Goal: Transaction & Acquisition: Purchase product/service

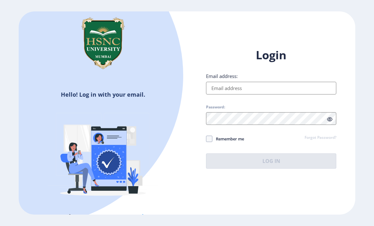
click at [302, 95] on input "Email address:" at bounding box center [271, 88] width 130 height 13
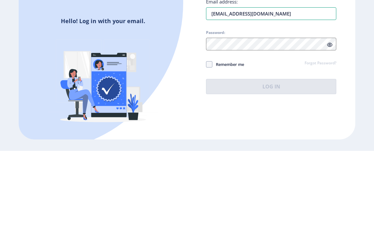
type input "[EMAIL_ADDRESS][DOMAIN_NAME]"
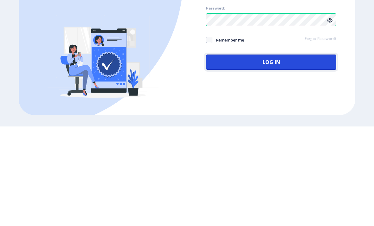
click at [287, 154] on button "Log In" at bounding box center [271, 161] width 130 height 15
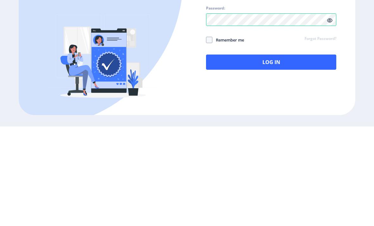
scroll to position [20, 0]
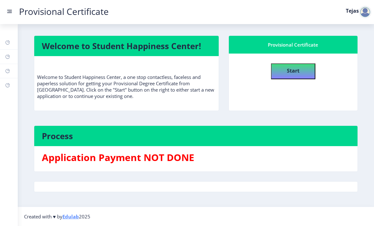
click at [300, 67] on b "Start" at bounding box center [293, 70] width 13 height 7
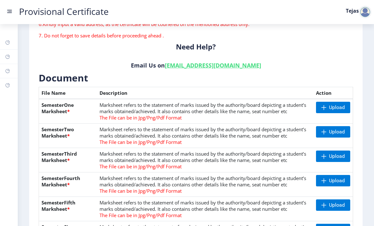
scroll to position [111, 0]
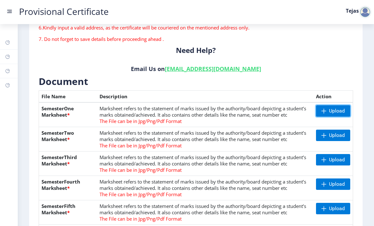
click at [337, 108] on span "Upload" at bounding box center [337, 111] width 16 height 6
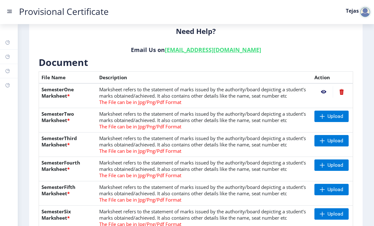
scroll to position [132, 0]
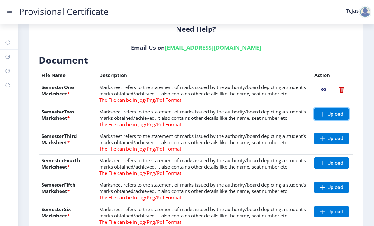
click at [331, 111] on span "Upload" at bounding box center [336, 114] width 16 height 6
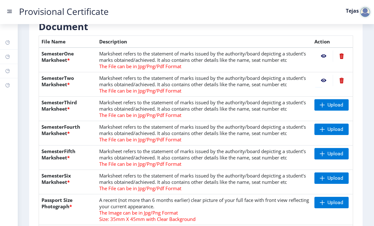
scroll to position [173, 0]
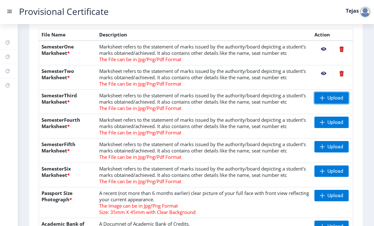
click at [331, 95] on span "Upload" at bounding box center [336, 98] width 16 height 6
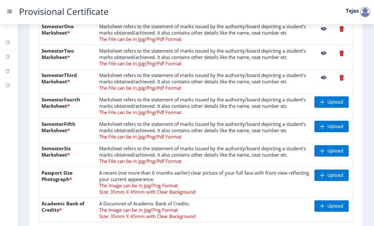
scroll to position [209, 0]
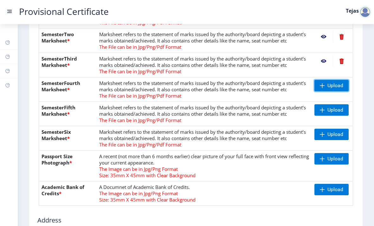
click at [339, 82] on span "Upload" at bounding box center [336, 85] width 16 height 6
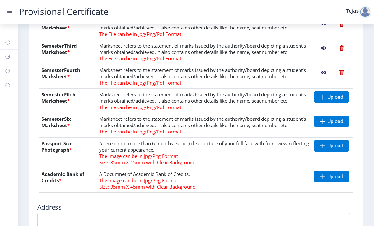
scroll to position [223, 0]
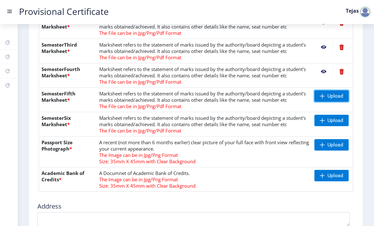
click at [335, 93] on span "Upload" at bounding box center [336, 96] width 16 height 6
click at [339, 117] on span "Upload" at bounding box center [336, 120] width 16 height 6
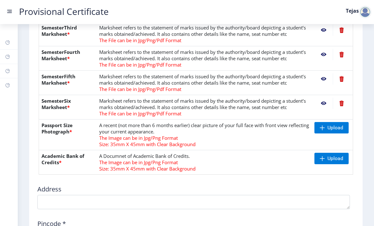
scroll to position [246, 0]
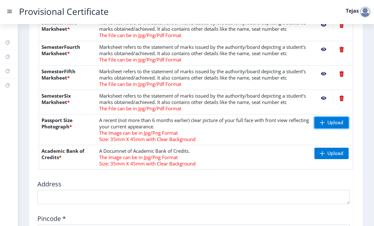
click at [331, 117] on span "Upload" at bounding box center [332, 122] width 34 height 11
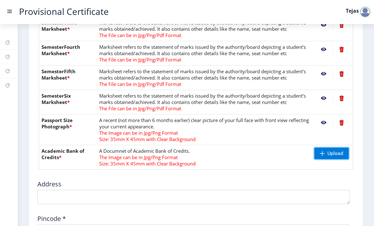
click at [337, 150] on span "Upload" at bounding box center [336, 153] width 16 height 6
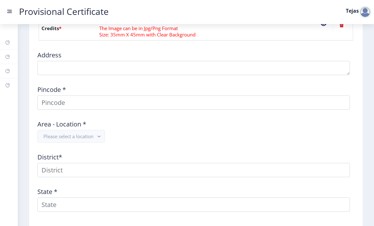
scroll to position [380, 0]
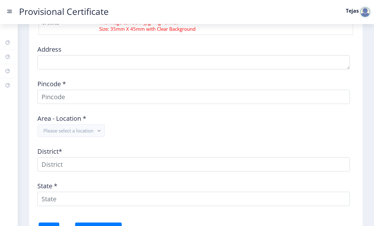
click at [97, 124] on button "Please select a location" at bounding box center [71, 130] width 68 height 13
click at [99, 127] on rect "button" at bounding box center [98, 130] width 7 height 7
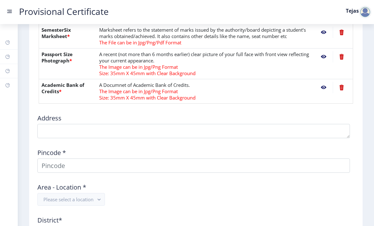
scroll to position [303, 0]
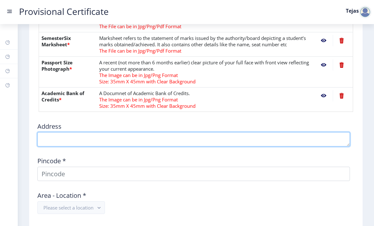
click at [180, 132] on textarea at bounding box center [193, 139] width 313 height 14
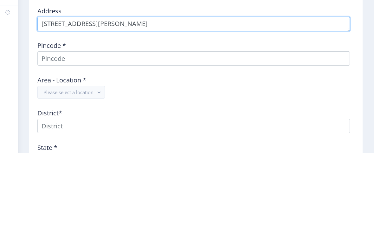
scroll to position [346, 0]
type textarea "[STREET_ADDRESS][PERSON_NAME]"
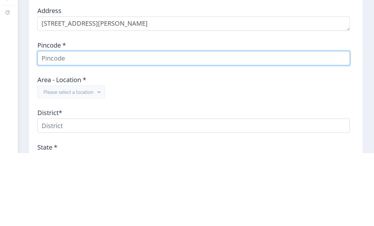
click at [279, 124] on input at bounding box center [193, 131] width 313 height 14
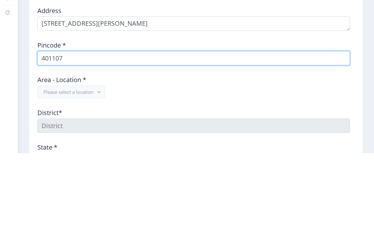
type input "401107"
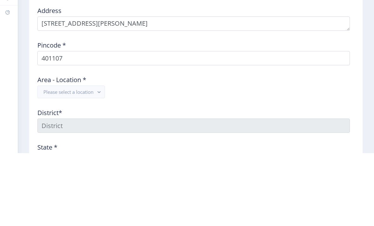
click at [237, 143] on div "Area - Location * Please select a location" at bounding box center [196, 157] width 324 height 28
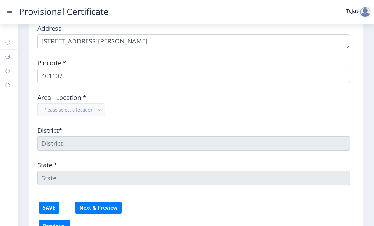
scroll to position [404, 0]
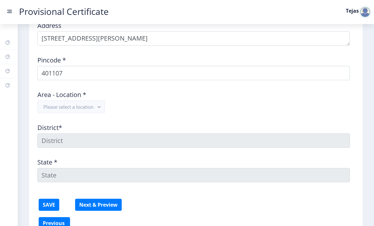
click at [97, 103] on rect "button" at bounding box center [98, 106] width 7 height 7
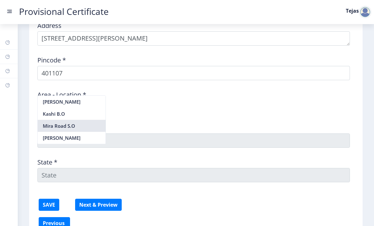
click at [92, 124] on nb-option "Mira Road S.O" at bounding box center [72, 126] width 68 height 12
type input "THANE"
type input "[GEOGRAPHIC_DATA]"
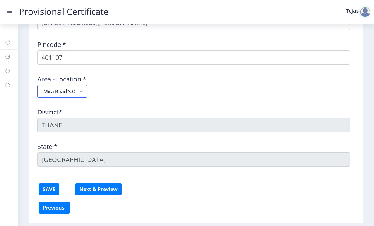
scroll to position [420, 0]
click at [49, 183] on button "SAVE" at bounding box center [49, 189] width 21 height 12
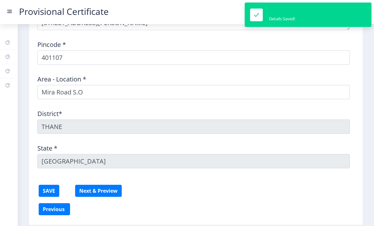
click at [104, 185] on button "Next & Preview" at bounding box center [98, 191] width 47 height 12
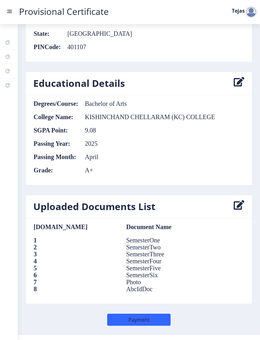
scroll to position [538, 0]
click at [240, 81] on nb-card-header "Educational Details" at bounding box center [139, 83] width 227 height 23
click at [238, 88] on icon at bounding box center [239, 83] width 11 height 13
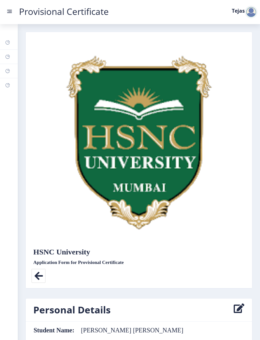
select select "A+"
select select "April"
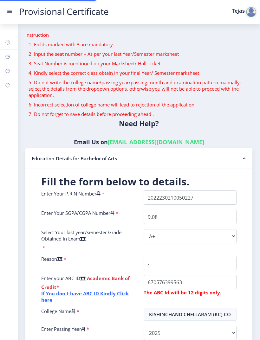
scroll to position [0, 13]
click at [240, 89] on p "5. Do not write the college name/passing year/passing month and examination pat…" at bounding box center [139, 88] width 221 height 19
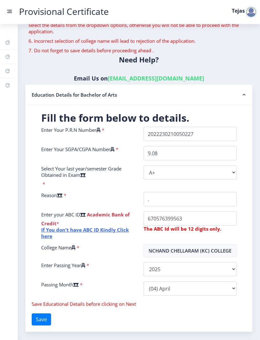
scroll to position [63, 0]
click at [49, 226] on button "Save" at bounding box center [41, 320] width 19 height 12
click at [47, 226] on button "Save" at bounding box center [41, 320] width 19 height 12
click at [5, 3] on nav "Provisional Certificate Tejas" at bounding box center [130, 12] width 260 height 24
click at [250, 11] on div at bounding box center [251, 12] width 13 height 13
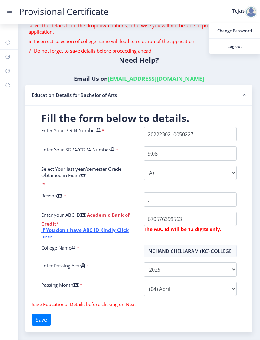
click at [245, 74] on div "Need Help? Email Us on [EMAIL_ADDRESS][DOMAIN_NAME]" at bounding box center [139, 71] width 237 height 28
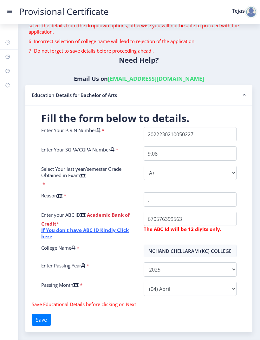
click at [47, 226] on button "Save" at bounding box center [41, 320] width 19 height 12
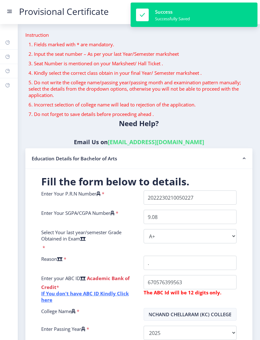
scroll to position [0, 0]
click at [8, 38] on link "Dashboard" at bounding box center [9, 43] width 18 height 14
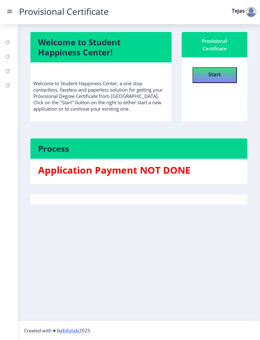
click at [223, 72] on button "Start" at bounding box center [215, 75] width 44 height 16
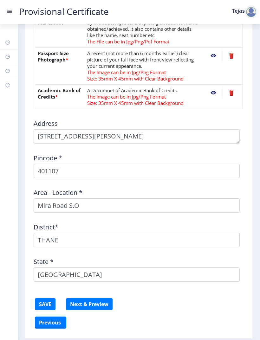
scroll to position [397, 0]
click at [41, 226] on button "SAVE" at bounding box center [45, 305] width 21 height 12
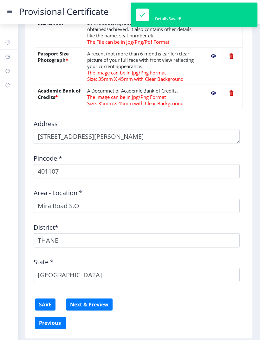
click at [97, 226] on button "Next & Preview" at bounding box center [89, 305] width 47 height 12
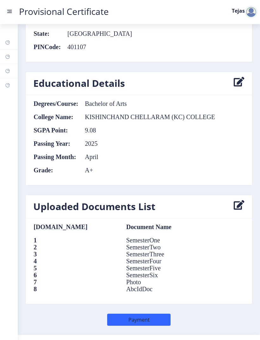
scroll to position [538, 0]
click at [157, 226] on button "Payment" at bounding box center [138, 320] width 63 height 12
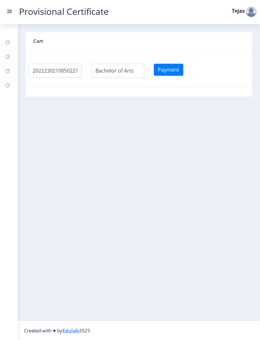
click at [172, 68] on button "Payment" at bounding box center [169, 70] width 30 height 12
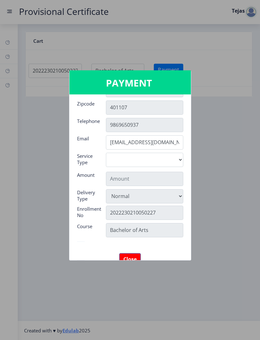
scroll to position [72, 0]
click at [172, 163] on select "Digital" at bounding box center [144, 160] width 77 height 14
click at [175, 158] on select "Digital" at bounding box center [144, 160] width 77 height 14
select select "old"
type input "795"
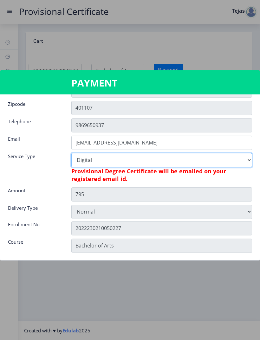
click at [242, 156] on select "Digital" at bounding box center [161, 160] width 181 height 14
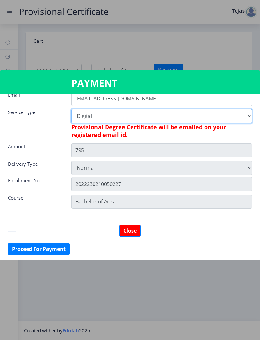
scroll to position [116, 0]
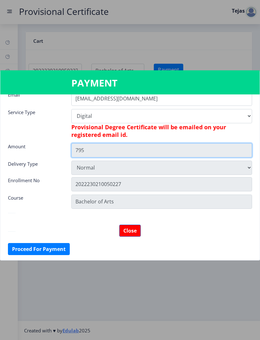
click at [215, 157] on input "795" at bounding box center [161, 150] width 181 height 14
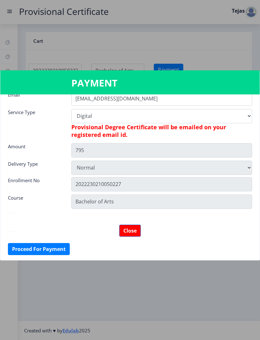
click at [50, 226] on button "Proceed For Payment" at bounding box center [39, 249] width 62 height 12
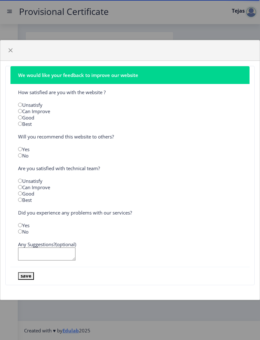
click at [22, 116] on input "radio" at bounding box center [20, 117] width 4 height 4
radio input "true"
click at [23, 147] on div "Yes" at bounding box center [130, 149] width 234 height 6
click at [18, 150] on input "radio" at bounding box center [20, 149] width 4 height 4
radio input "true"
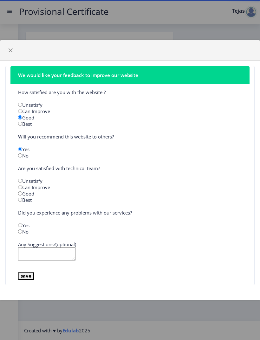
click at [22, 193] on input "radio" at bounding box center [20, 194] width 4 height 4
radio input "true"
click at [20, 232] on input "radio" at bounding box center [20, 232] width 4 height 4
radio input "true"
click at [25, 273] on button "save" at bounding box center [26, 276] width 16 height 7
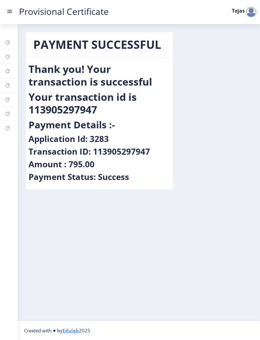
click at [225, 130] on div "PAYMENT SUCCESSFUL Thank you! Your transaction is successful Your transaction i…" at bounding box center [139, 116] width 237 height 168
click at [243, 26] on nb-layout-column "PAYMENT SUCCESSFUL Thank you! Your transaction is successful Your transaction i…" at bounding box center [139, 172] width 242 height 297
click at [249, 15] on div at bounding box center [251, 12] width 13 height 13
click at [223, 90] on div "PAYMENT SUCCESSFUL Thank you! Your transaction is successful Your transaction i…" at bounding box center [139, 116] width 237 height 168
click at [8, 16] on nav "Provisional Certificate Tejas" at bounding box center [130, 12] width 260 height 24
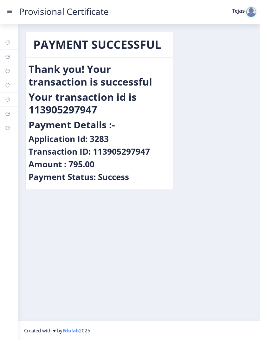
click at [15, 13] on link "Provisional Certificate" at bounding box center [64, 11] width 102 height 7
click at [15, 10] on link "Provisional Certificate" at bounding box center [64, 11] width 102 height 7
click at [12, 11] on rect at bounding box center [10, 11] width 4 height 1
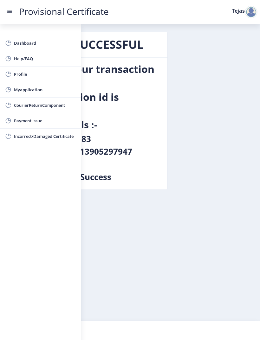
click at [44, 42] on span "Dashboard" at bounding box center [45, 43] width 62 height 8
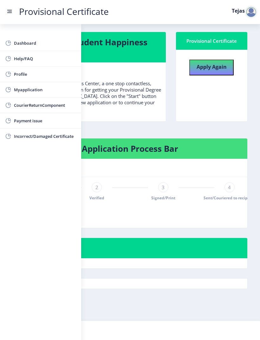
click at [249, 128] on div "Provisional Certificate Apply Again" at bounding box center [212, 82] width 82 height 100
click at [234, 121] on nb-card-body "Apply Again" at bounding box center [211, 86] width 71 height 72
click at [13, 10] on link "Provisional Certificate" at bounding box center [64, 11] width 102 height 7
click at [9, 8] on rect at bounding box center [9, 11] width 6 height 6
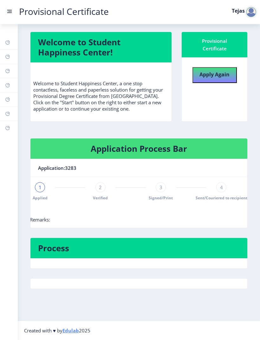
scroll to position [0, 8]
click at [7, 37] on link "Dashboard" at bounding box center [9, 43] width 18 height 14
click at [12, 58] on link "Help/FAQ" at bounding box center [9, 57] width 18 height 14
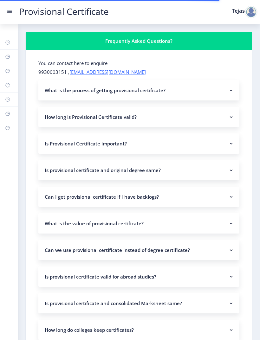
click at [8, 9] on rect at bounding box center [9, 11] width 6 height 6
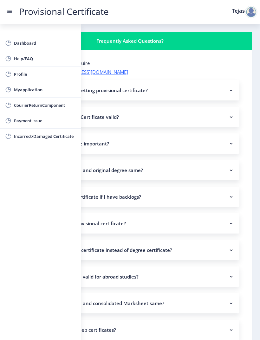
click at [248, 14] on div at bounding box center [251, 12] width 13 height 13
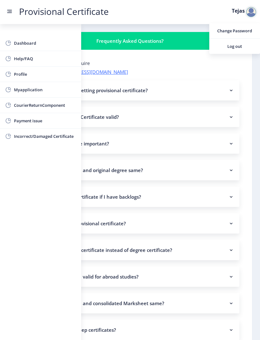
click at [240, 46] on span "Log out" at bounding box center [234, 47] width 41 height 8
